Goal: Information Seeking & Learning: Find specific page/section

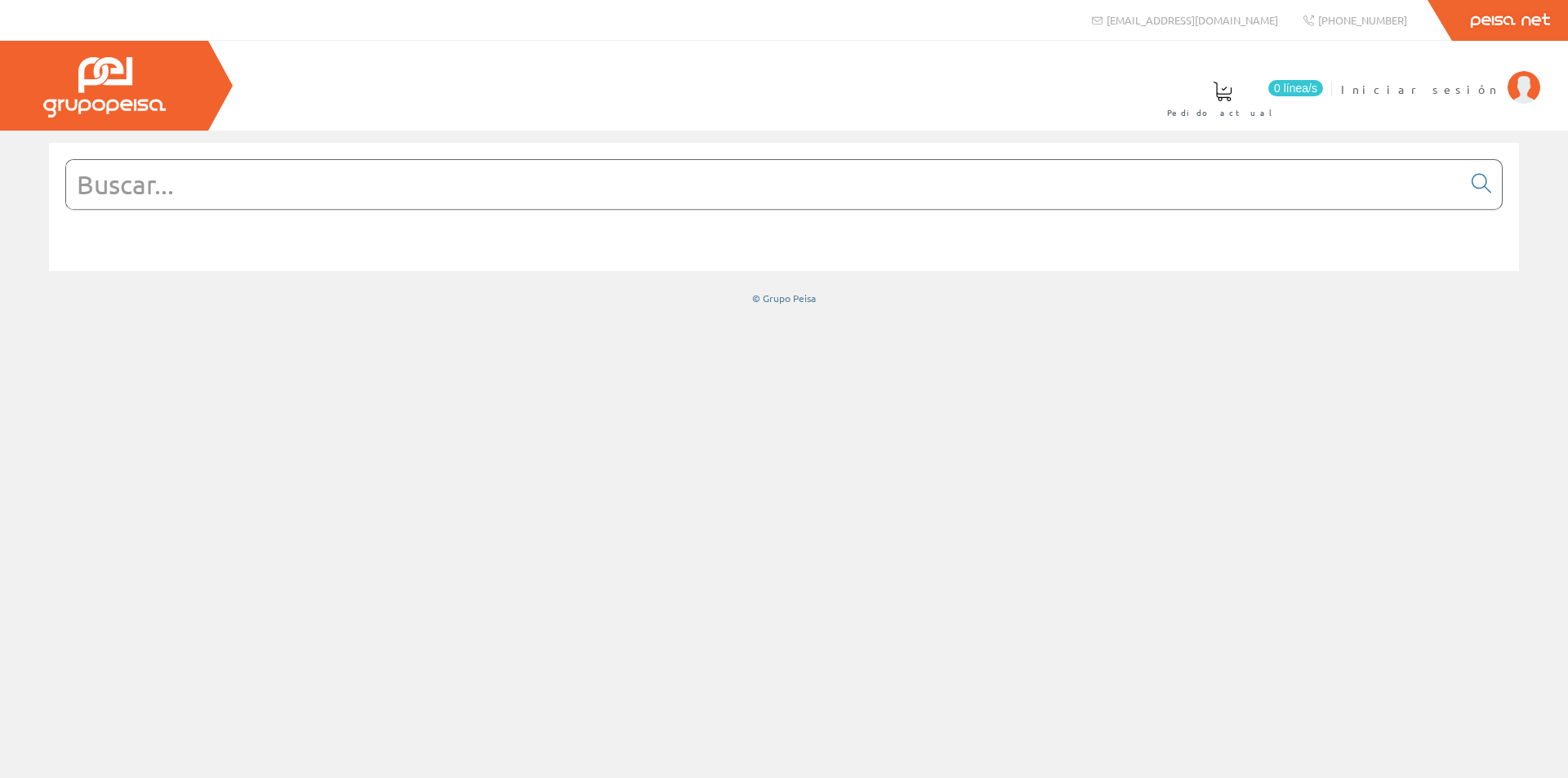
drag, startPoint x: 0, startPoint y: 0, endPoint x: 244, endPoint y: 183, distance: 305.0
click at [244, 183] on input "text" at bounding box center [764, 185] width 1396 height 49
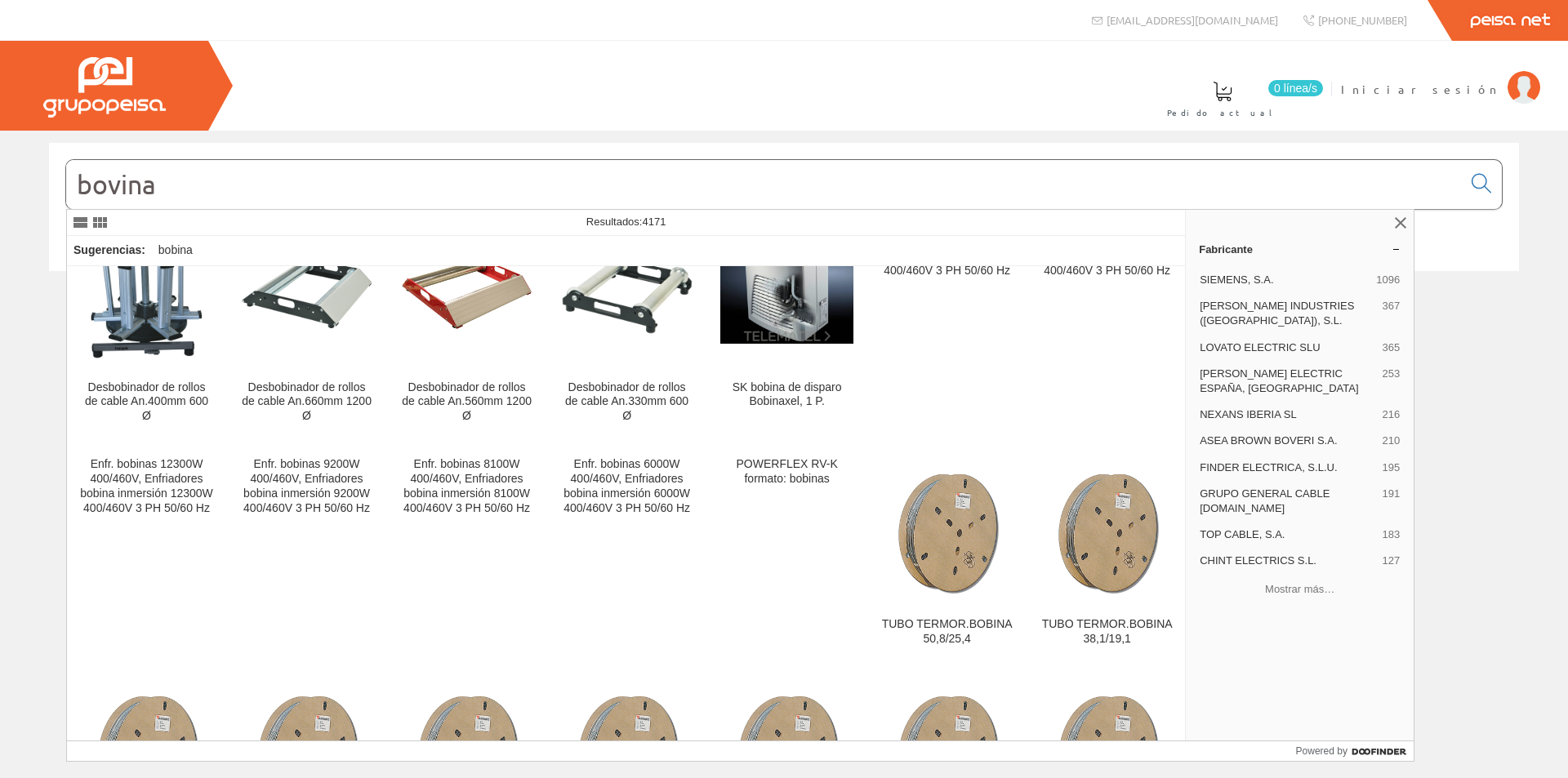
scroll to position [2613, 0]
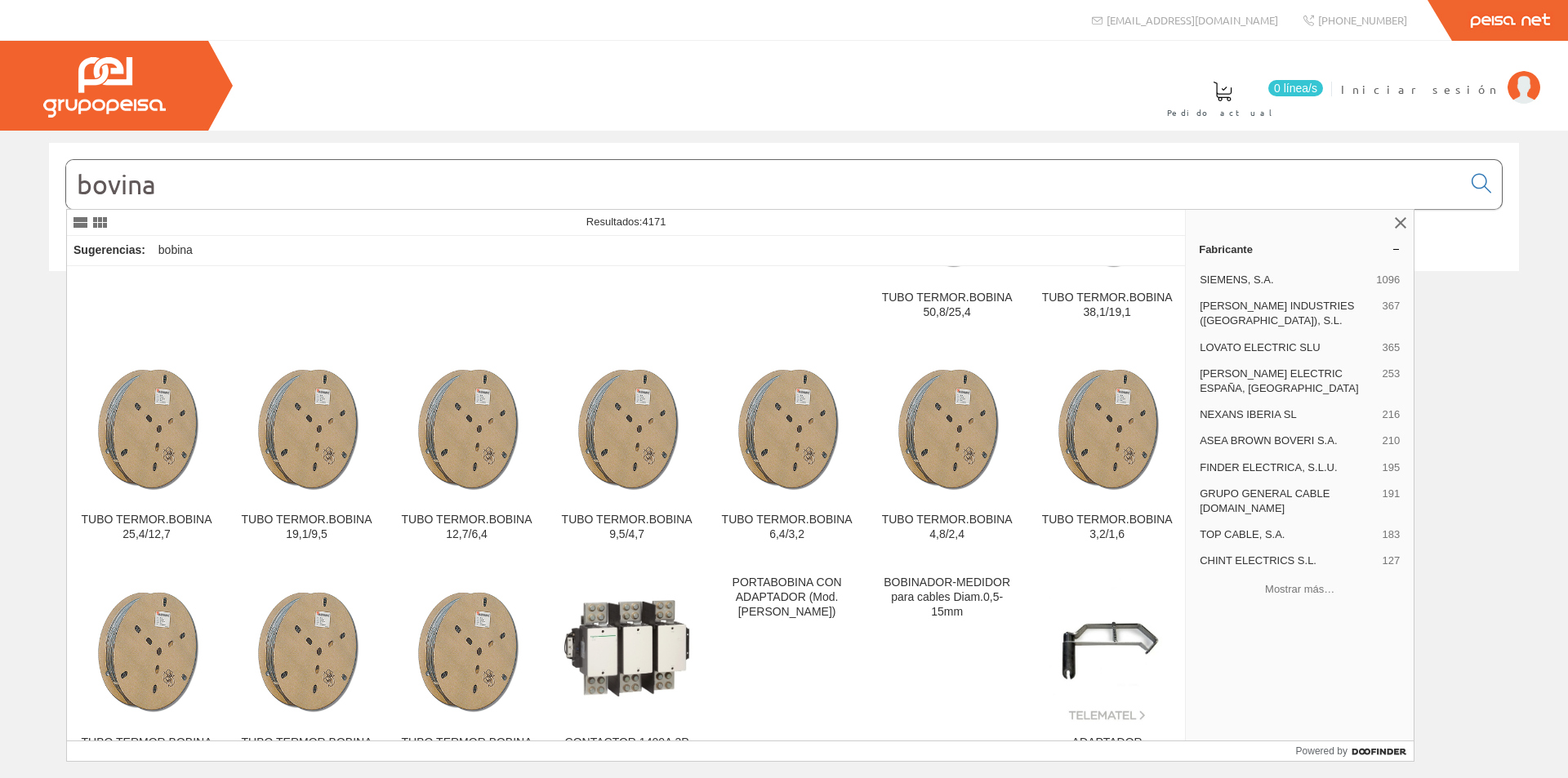
drag, startPoint x: 190, startPoint y: 203, endPoint x: 75, endPoint y: 170, distance: 119.6
click at [75, 170] on input "bovina" at bounding box center [764, 185] width 1396 height 49
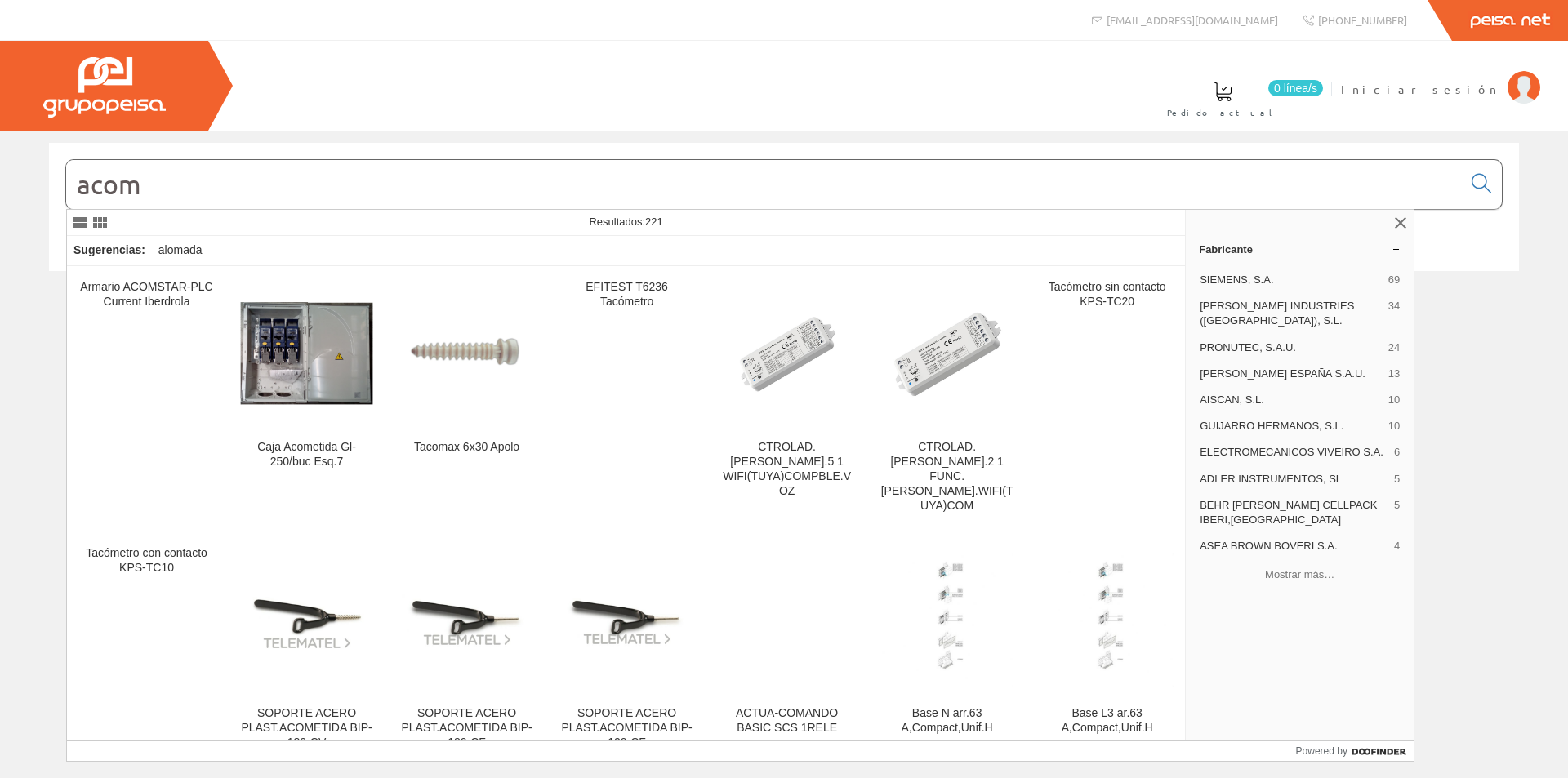
type input "acom"
click at [1477, 185] on icon at bounding box center [1481, 184] width 19 height 12
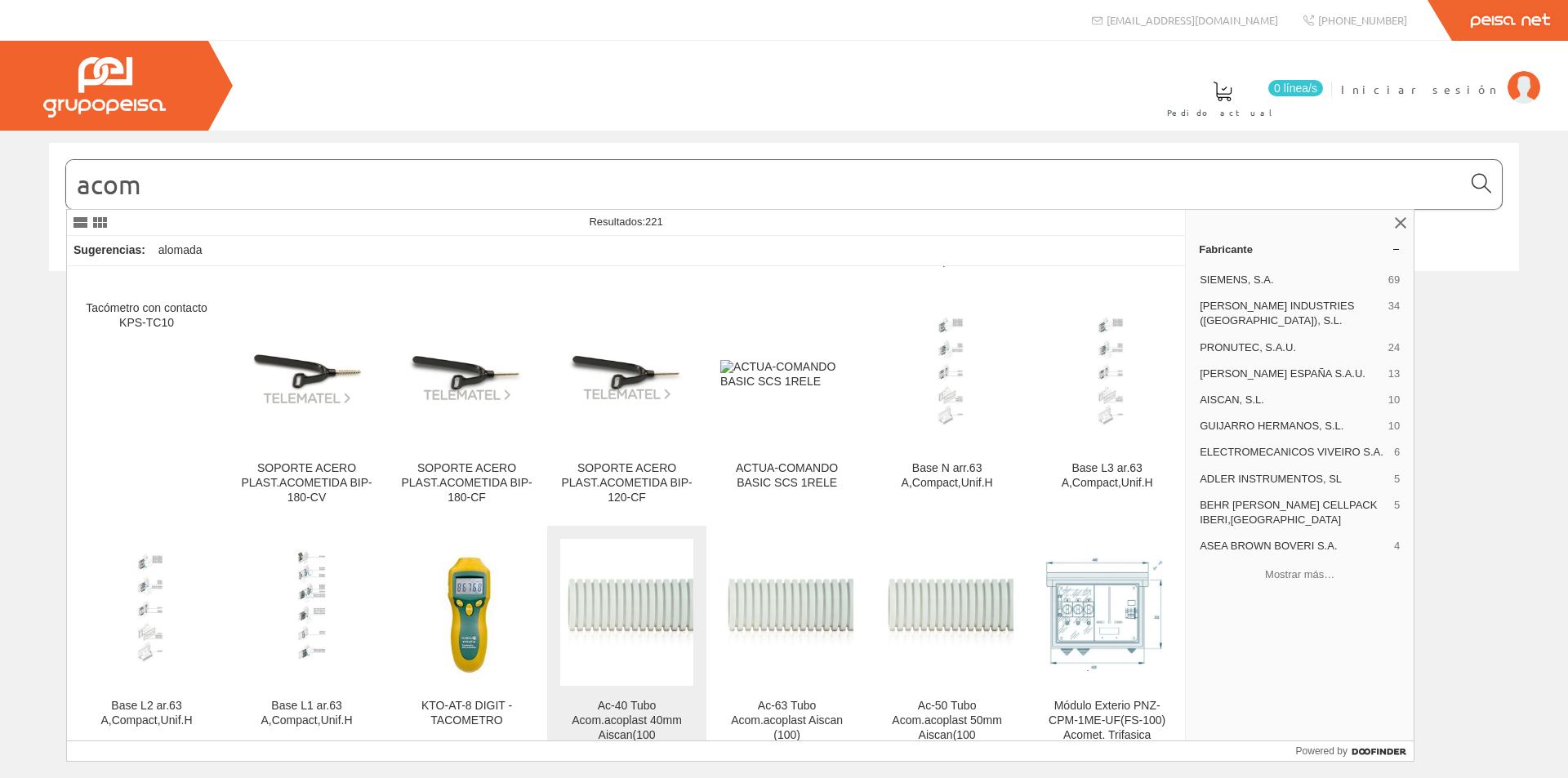
scroll to position [490, 0]
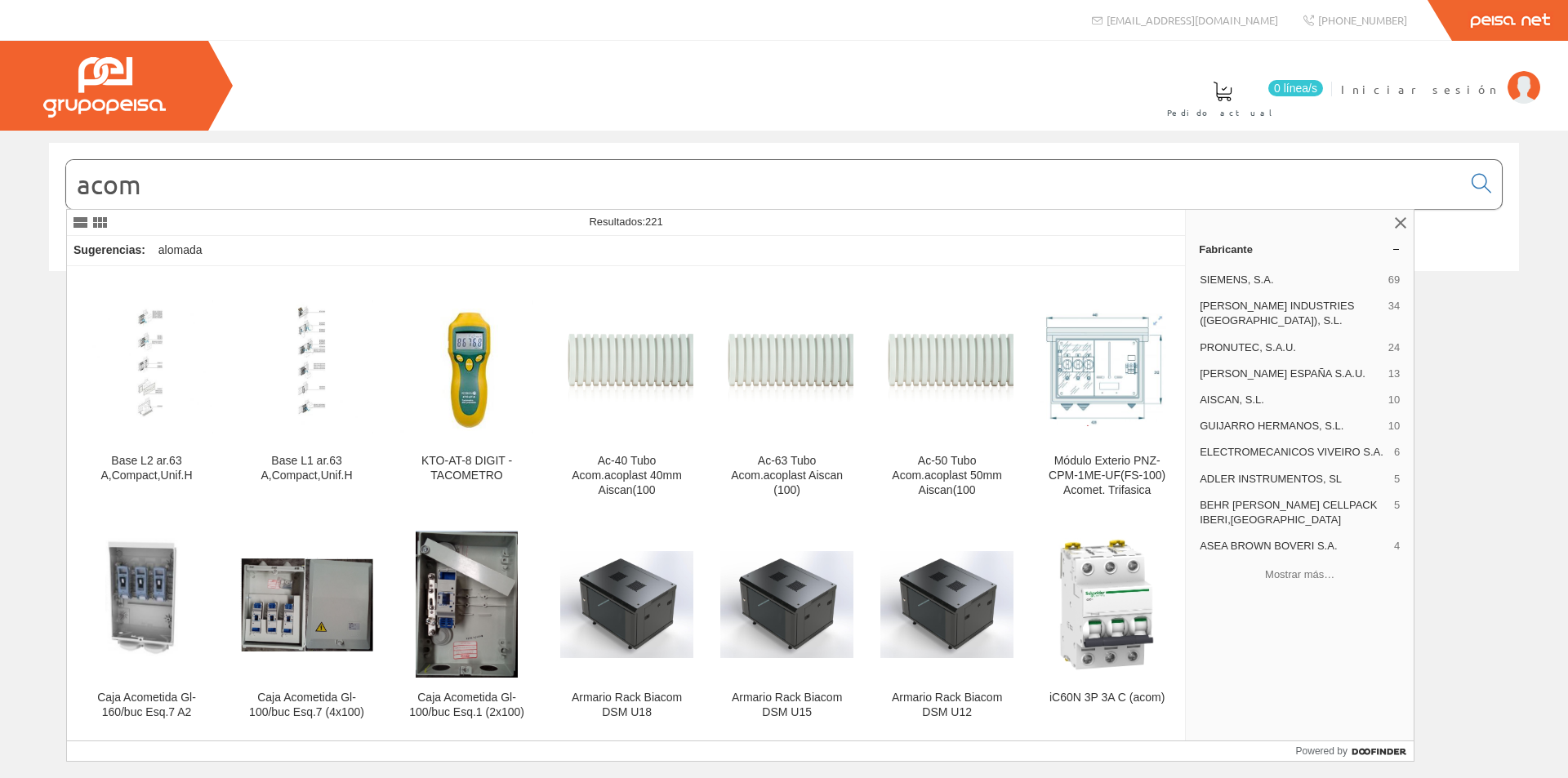
click at [223, 253] on div "Sugerencias: alomada" at bounding box center [626, 251] width 1118 height 30
click at [192, 173] on input "acom" at bounding box center [764, 185] width 1396 height 49
drag, startPoint x: 104, startPoint y: 178, endPoint x: 69, endPoint y: 179, distance: 35.0
click at [69, 179] on input "acom" at bounding box center [764, 185] width 1396 height 49
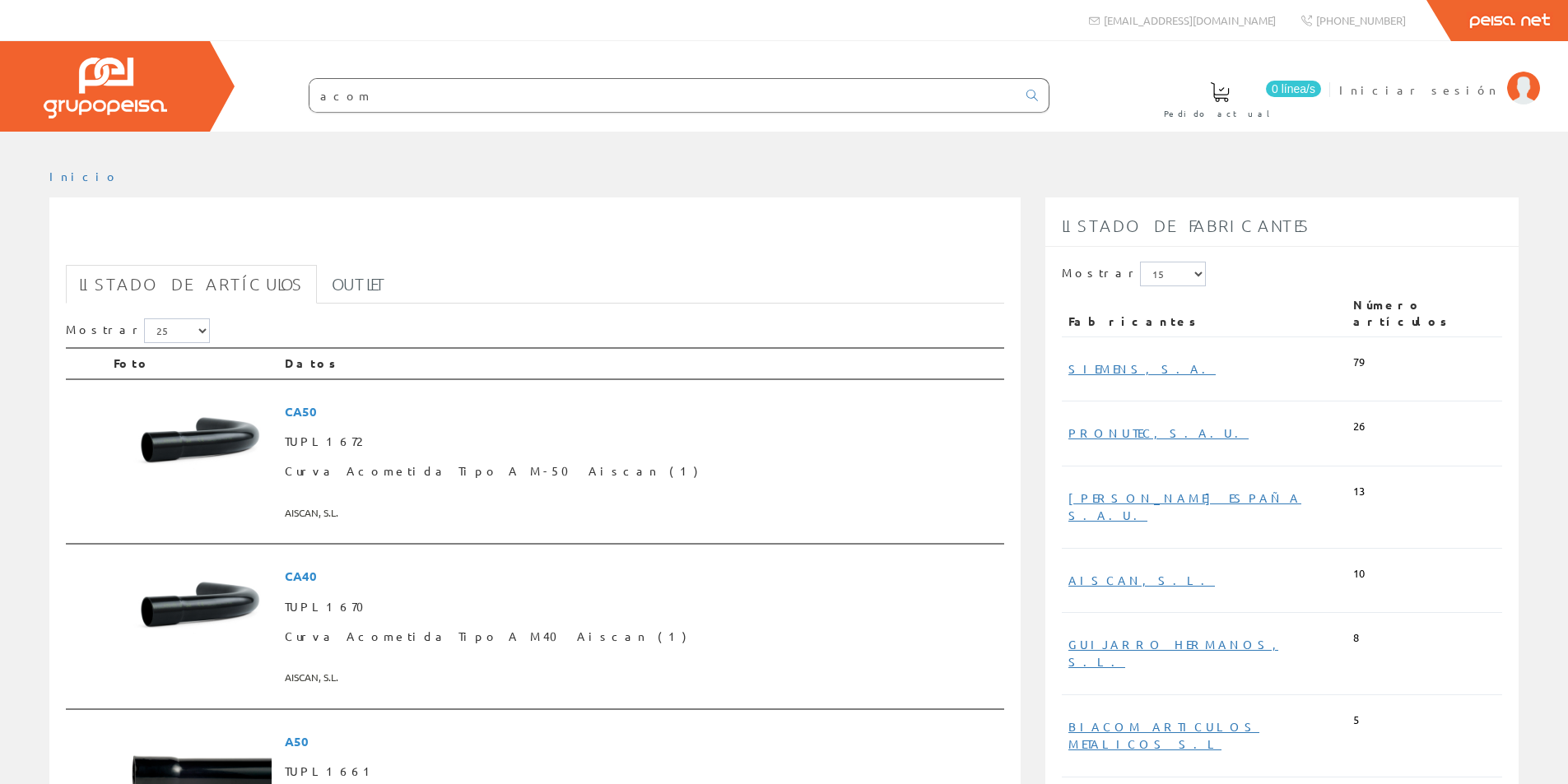
click at [1325, 93] on link "0 línea/s Pedido actual" at bounding box center [1236, 98] width 177 height 60
click at [479, 604] on span "TUPL1670" at bounding box center [641, 607] width 712 height 30
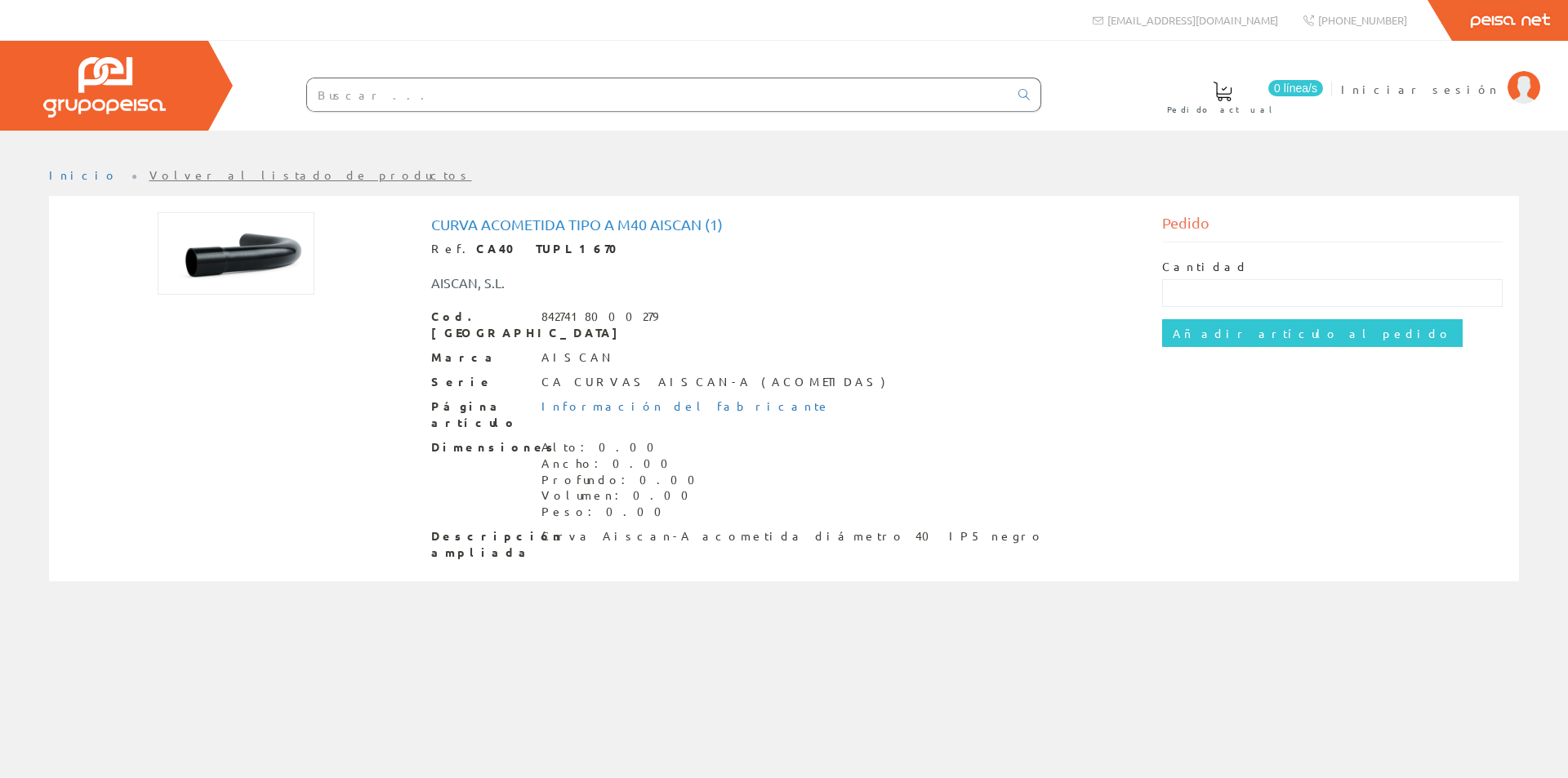
click at [202, 171] on link "Volver al listado de productos" at bounding box center [311, 174] width 323 height 14
click at [334, 97] on input "text" at bounding box center [658, 95] width 702 height 33
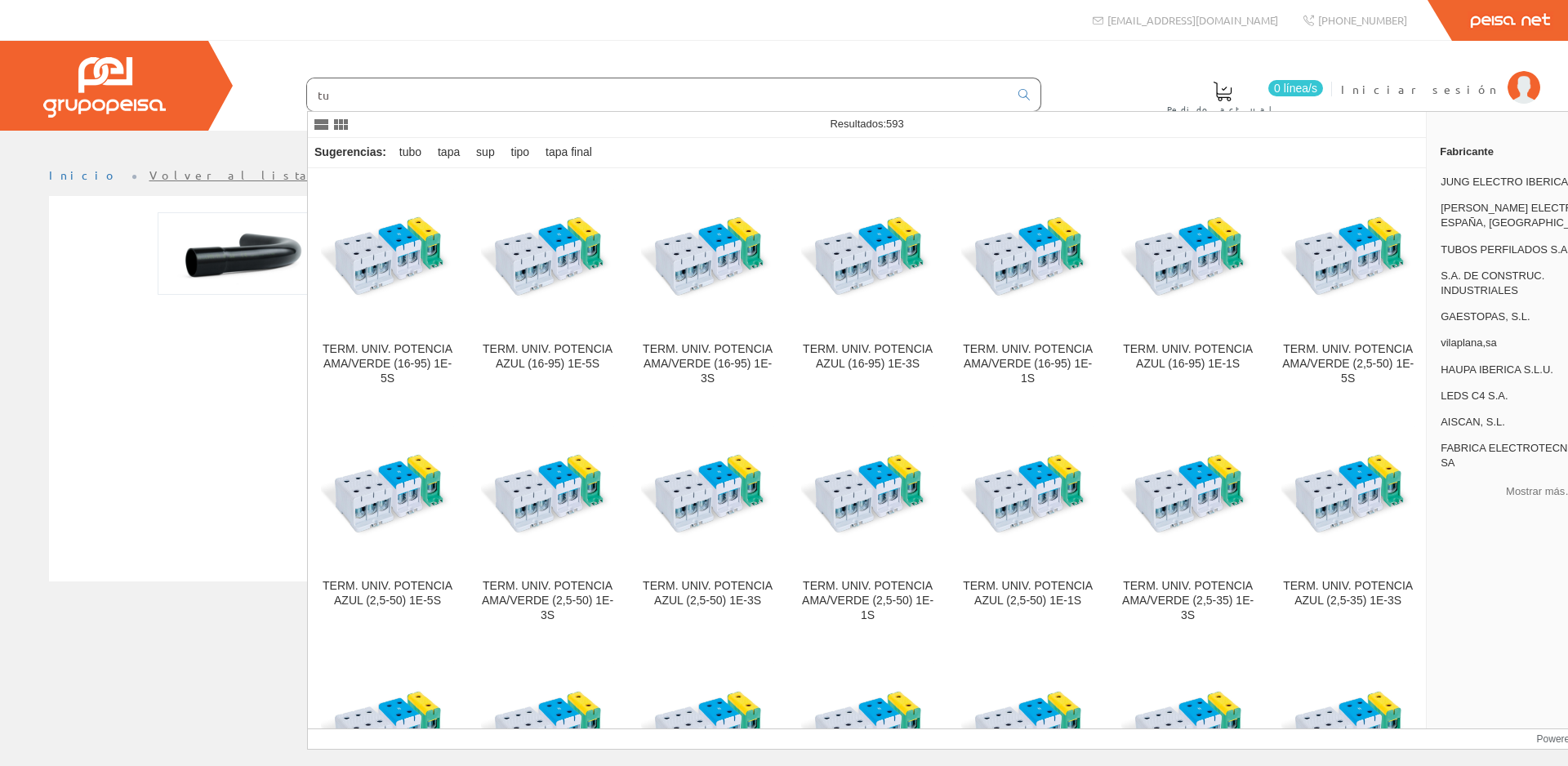
type input "t"
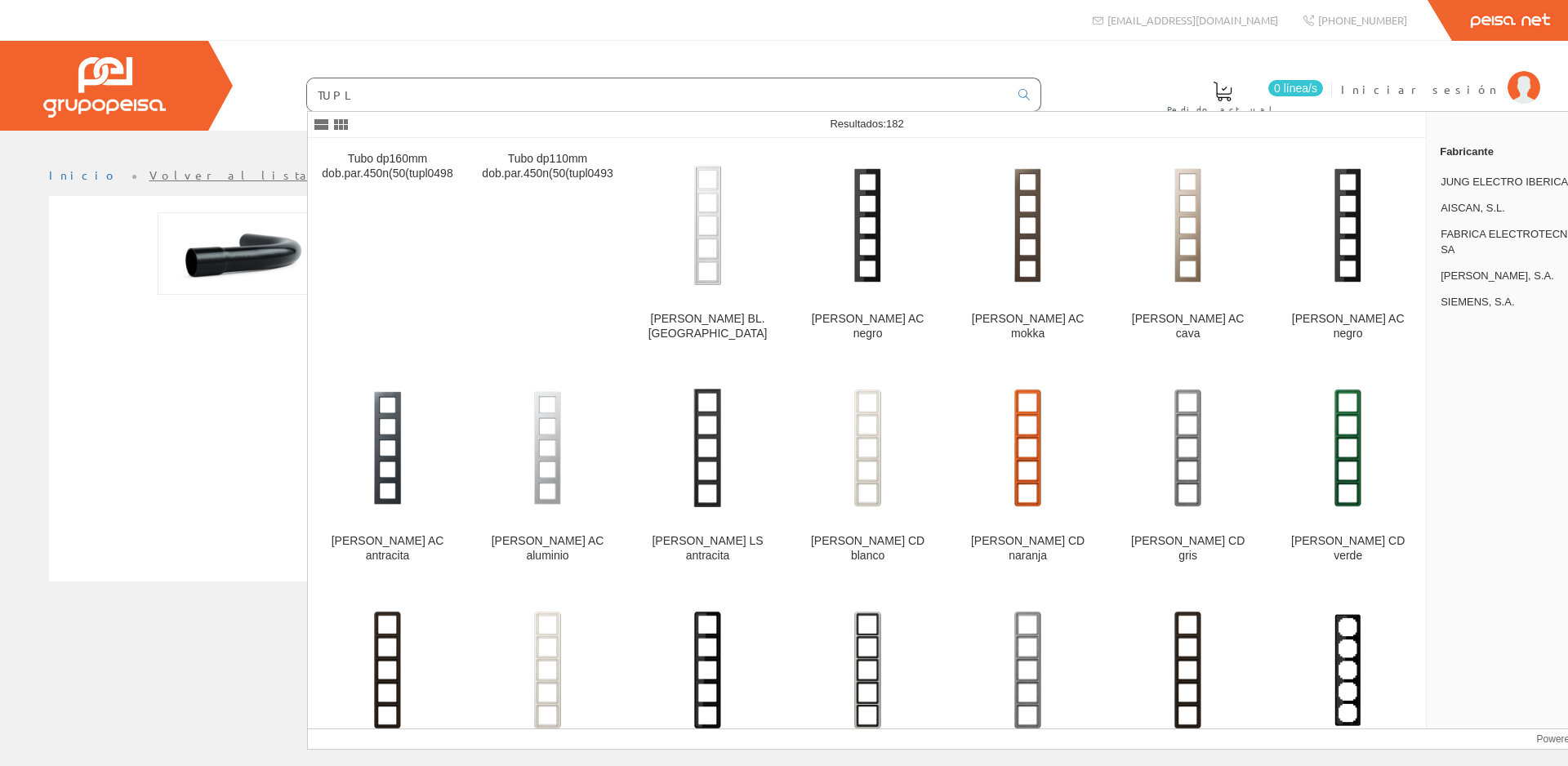
type input "TUPL"
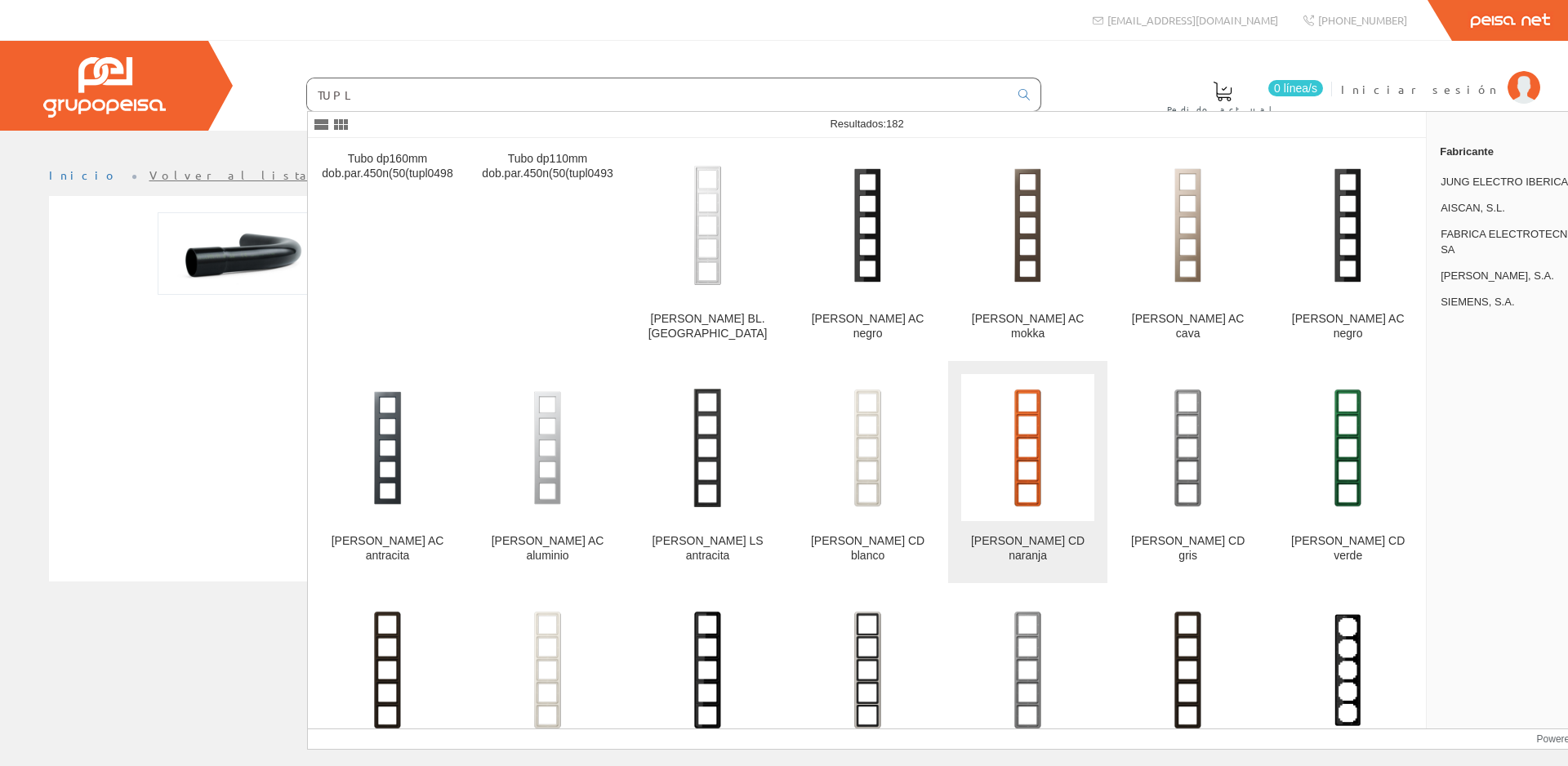
scroll to position [163, 0]
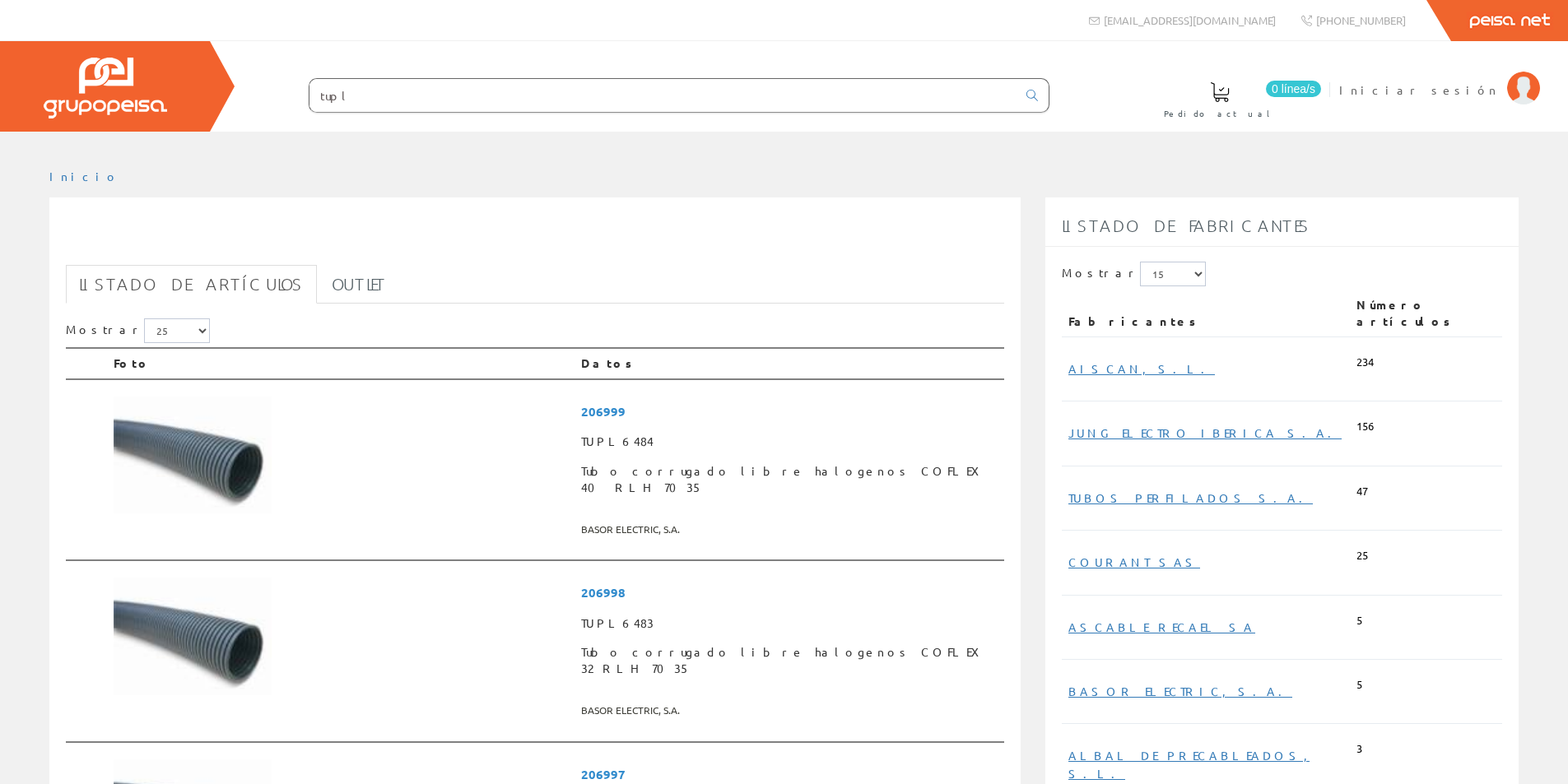
click at [415, 84] on input "tupl" at bounding box center [663, 96] width 707 height 33
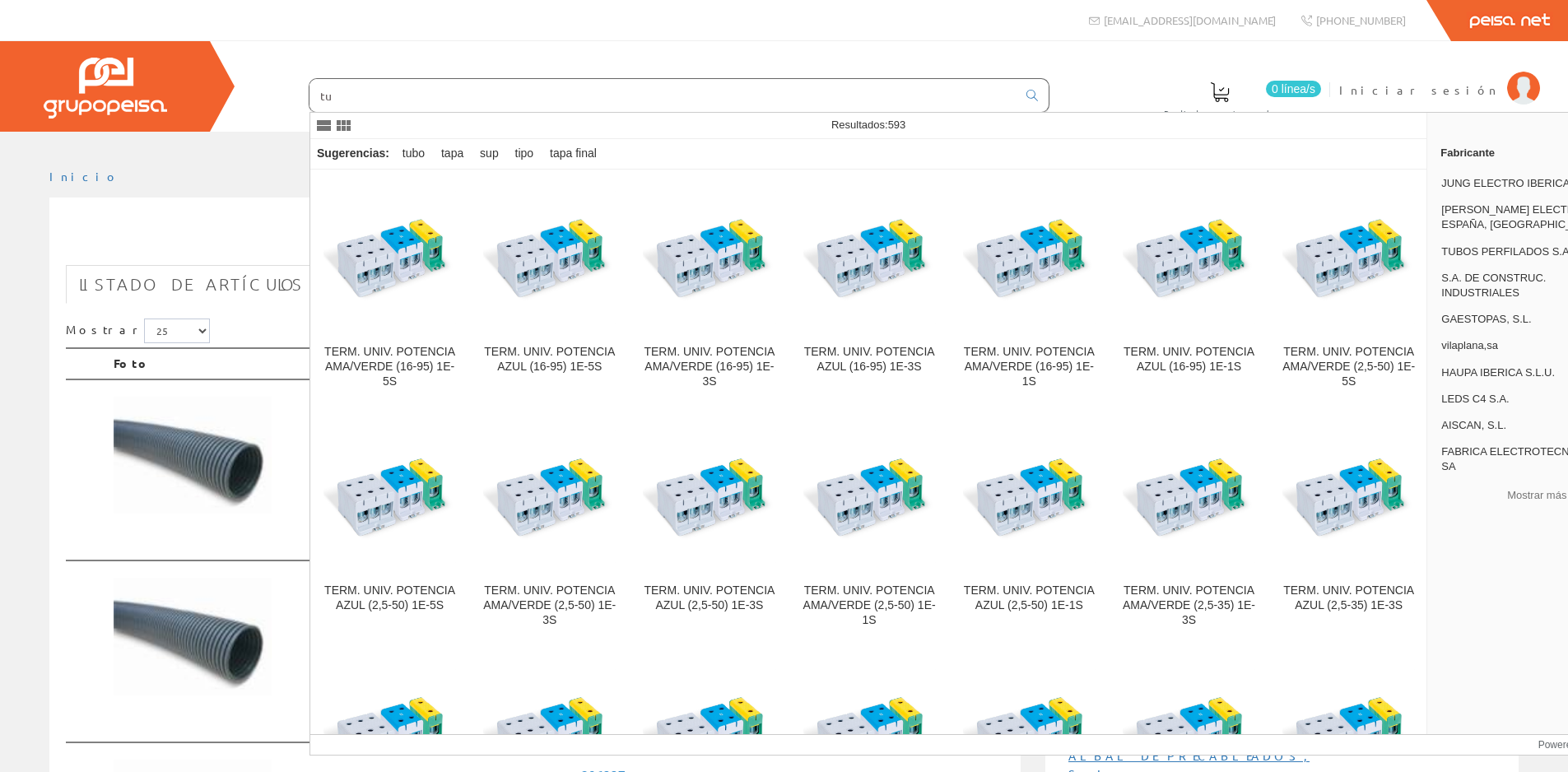
type input "t"
type input "a"
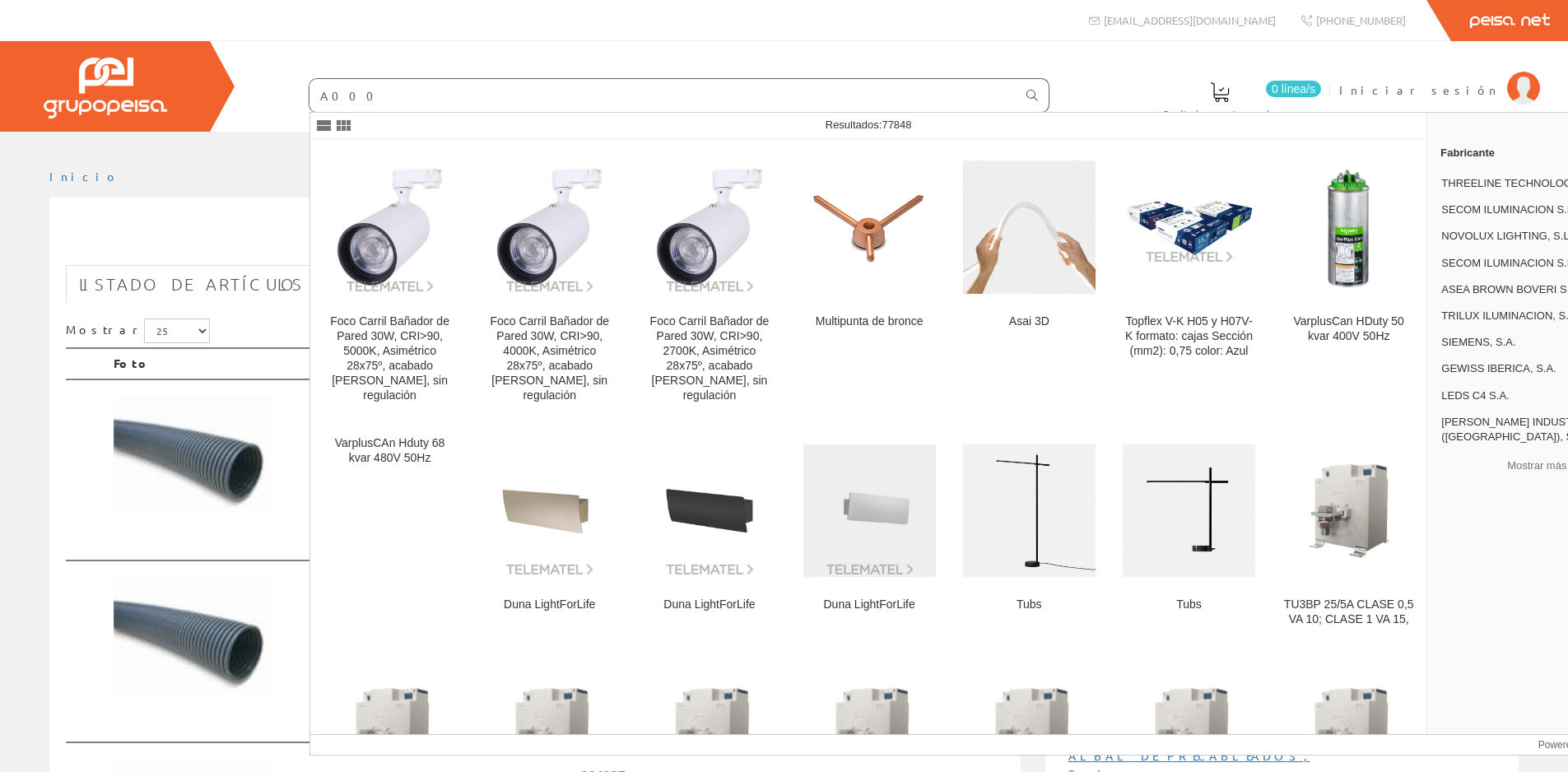
type input "A000"
click at [1045, 91] on link at bounding box center [1031, 96] width 33 height 28
click at [1038, 94] on link at bounding box center [1031, 96] width 33 height 28
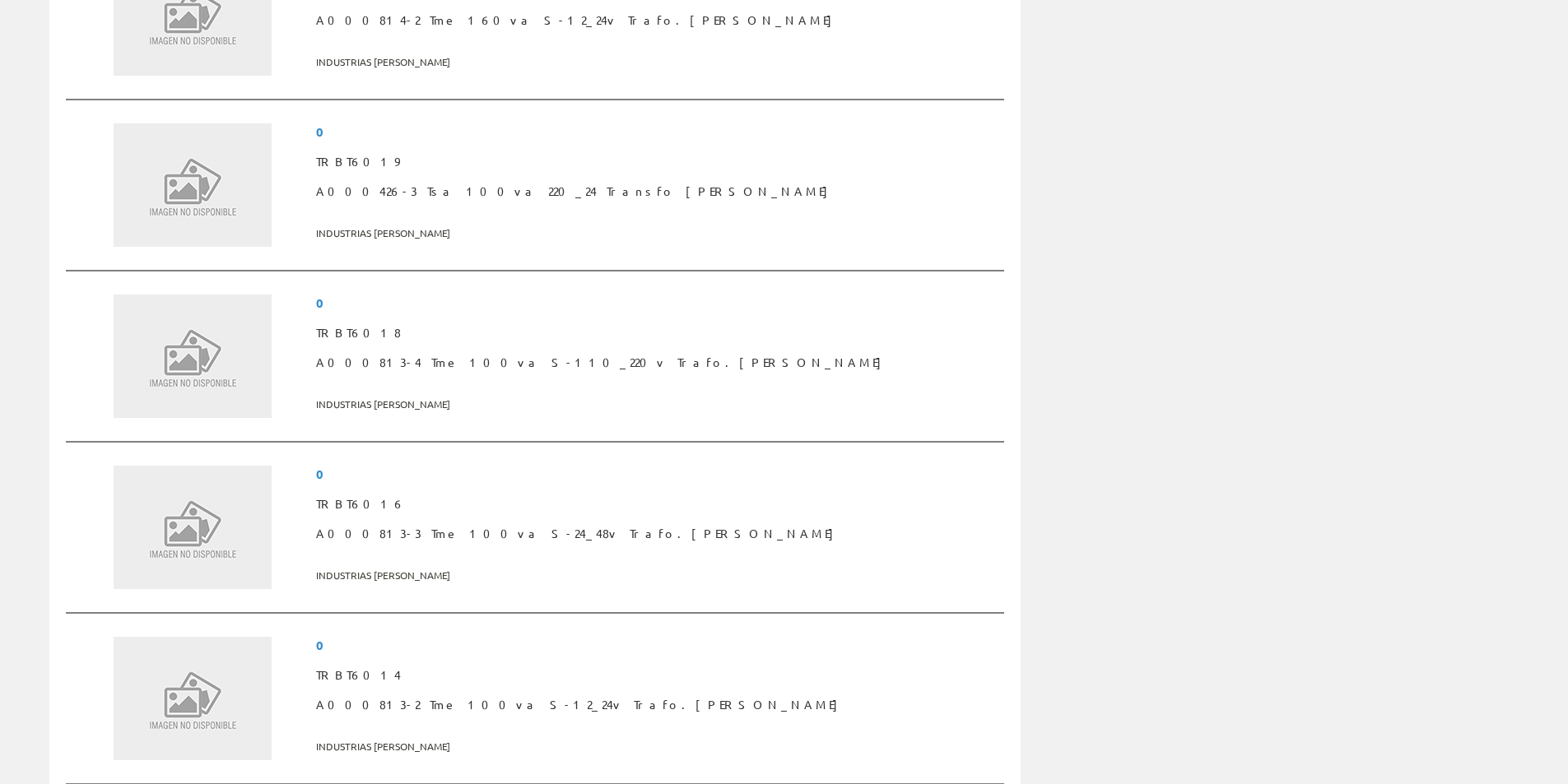
scroll to position [4033, 0]
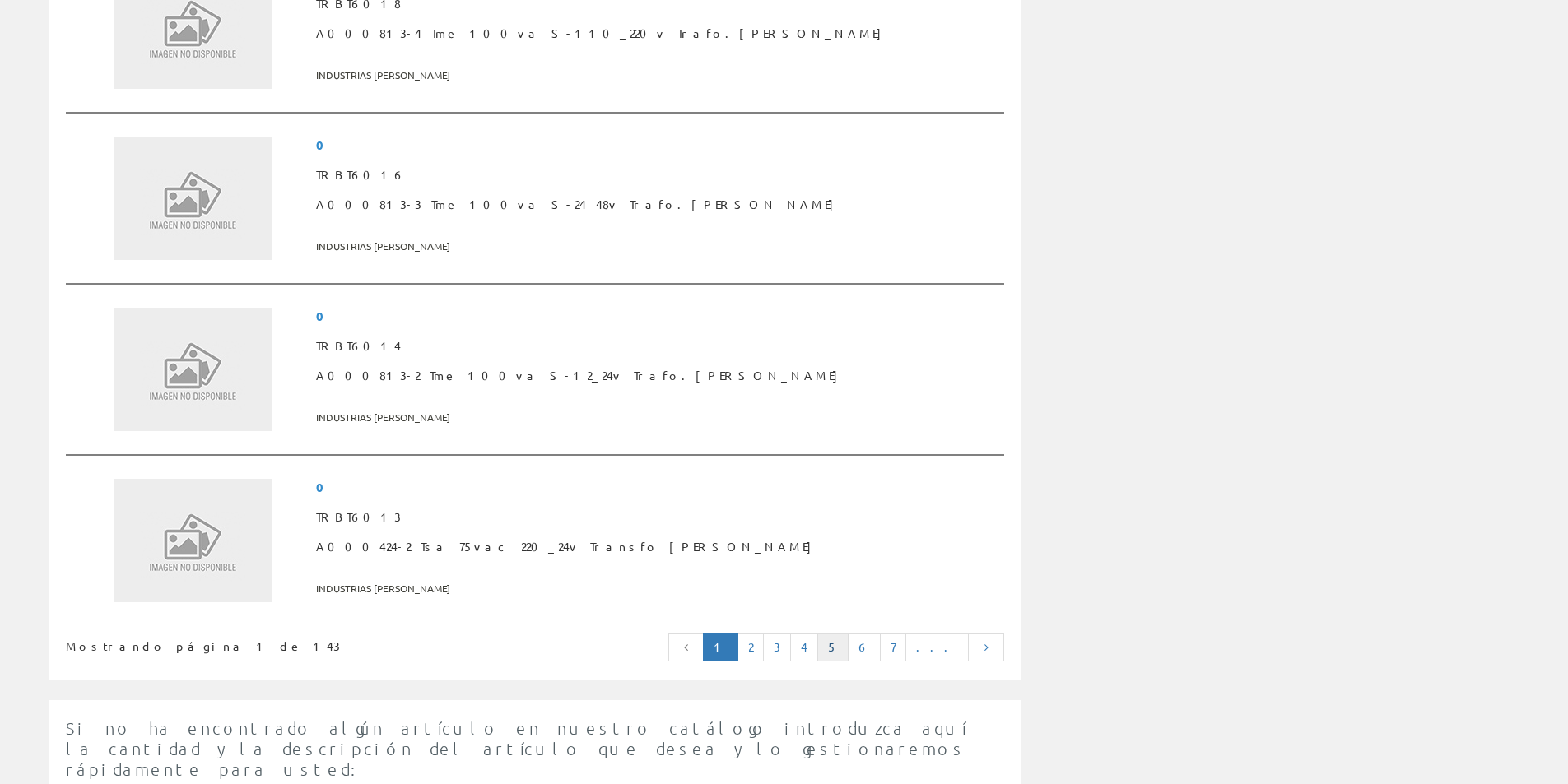
click at [849, 642] on link "5" at bounding box center [833, 648] width 32 height 28
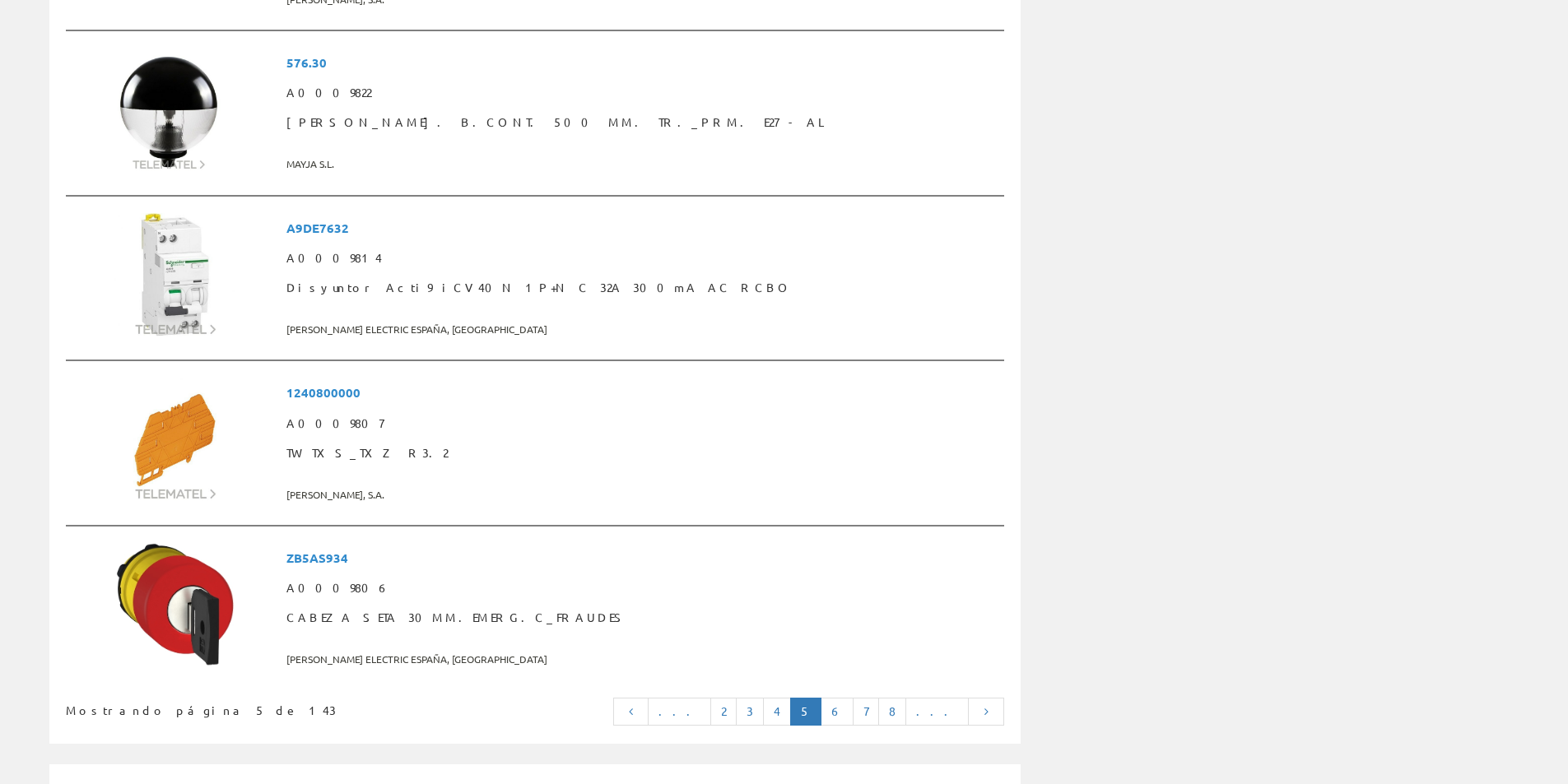
scroll to position [4033, 0]
